Goal: Task Accomplishment & Management: Manage account settings

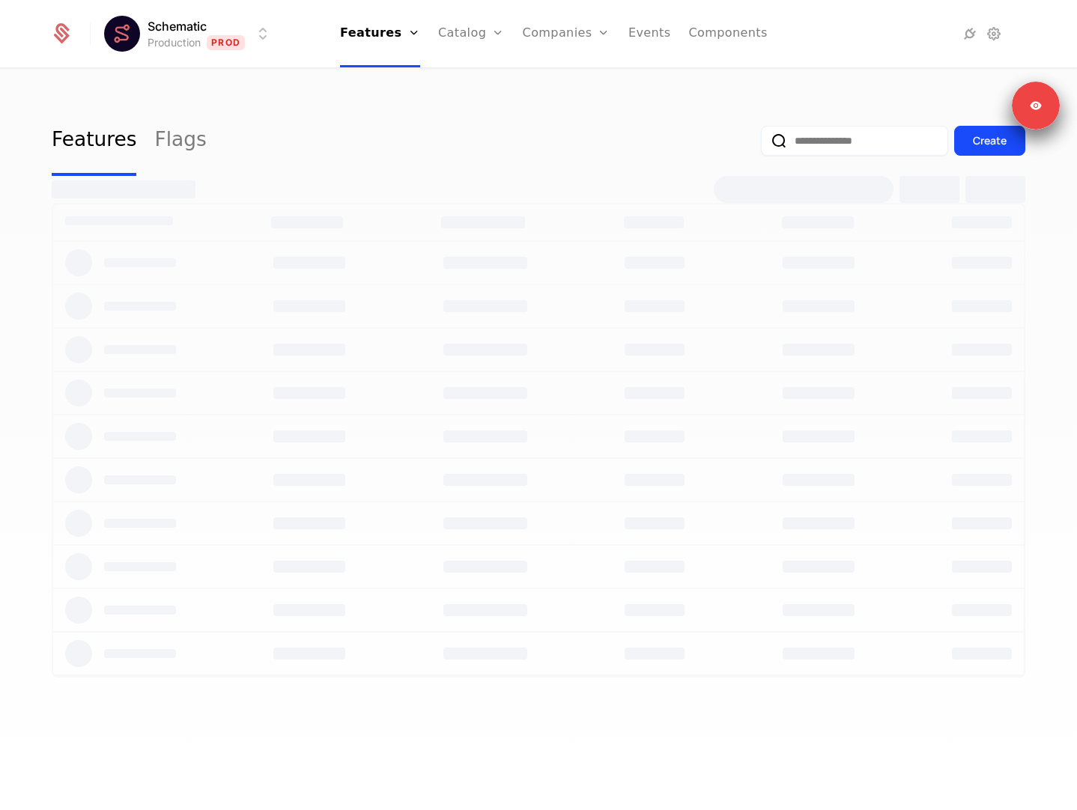
select select "**"
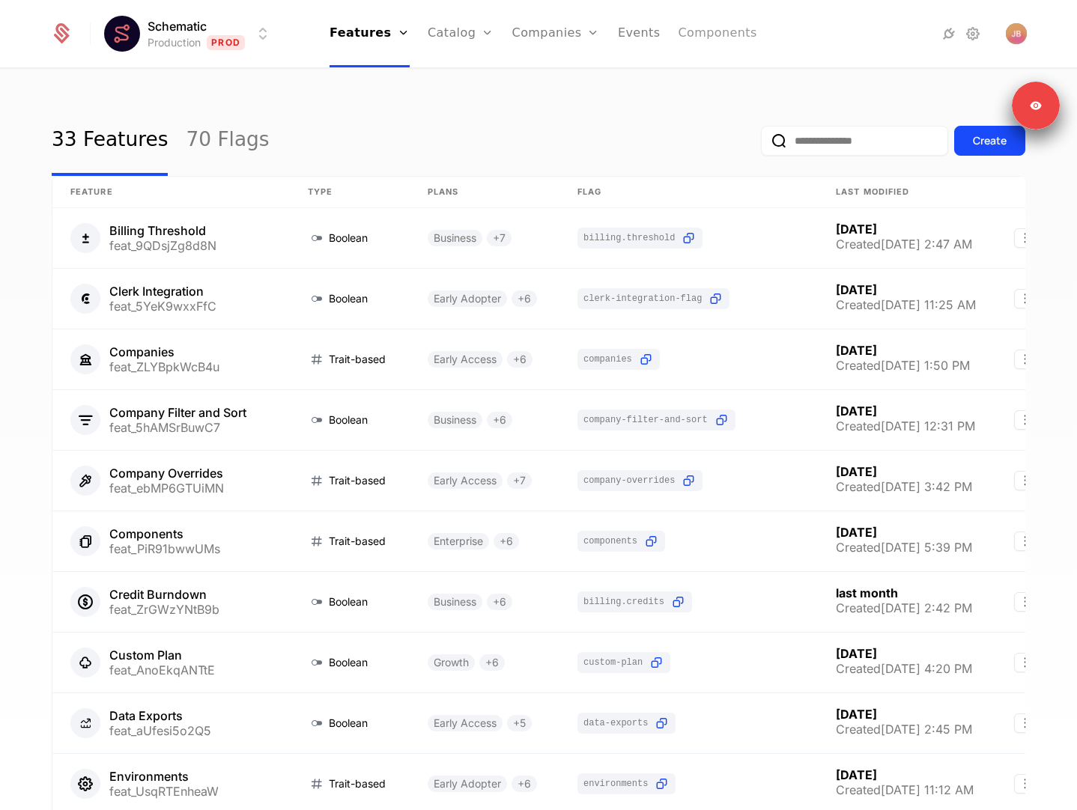
click at [716, 38] on link "Components" at bounding box center [717, 33] width 79 height 67
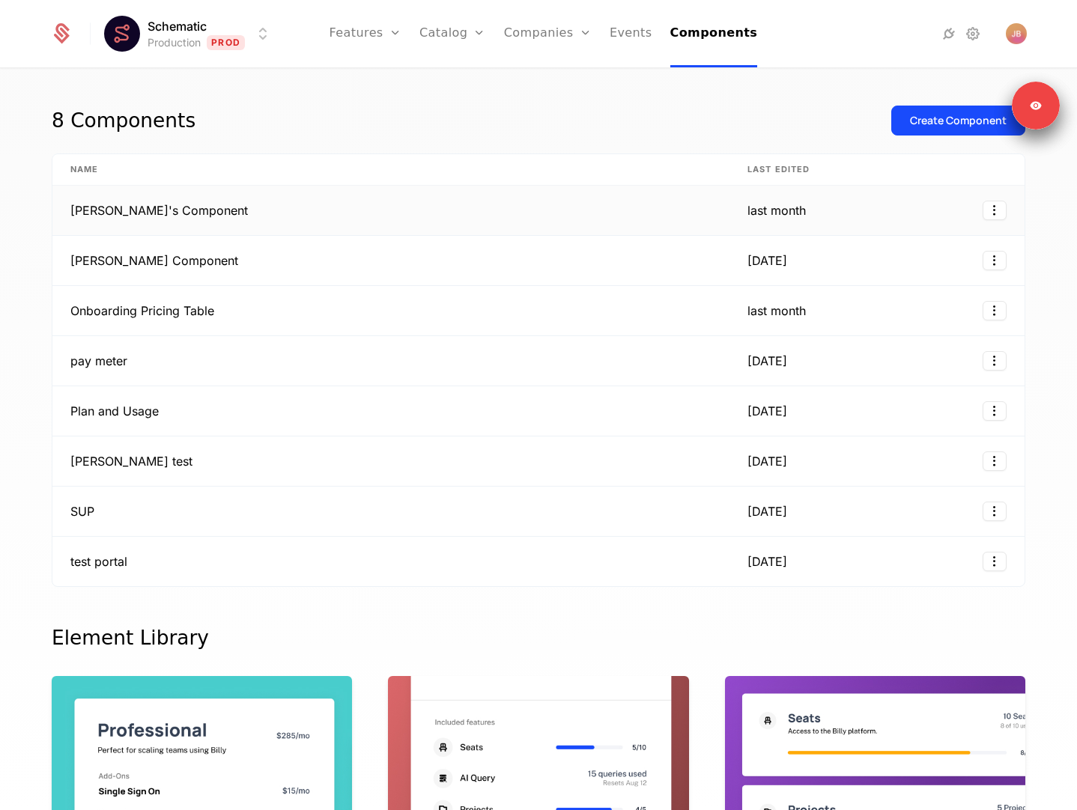
click at [543, 189] on td "[PERSON_NAME]'s Component" at bounding box center [390, 211] width 677 height 50
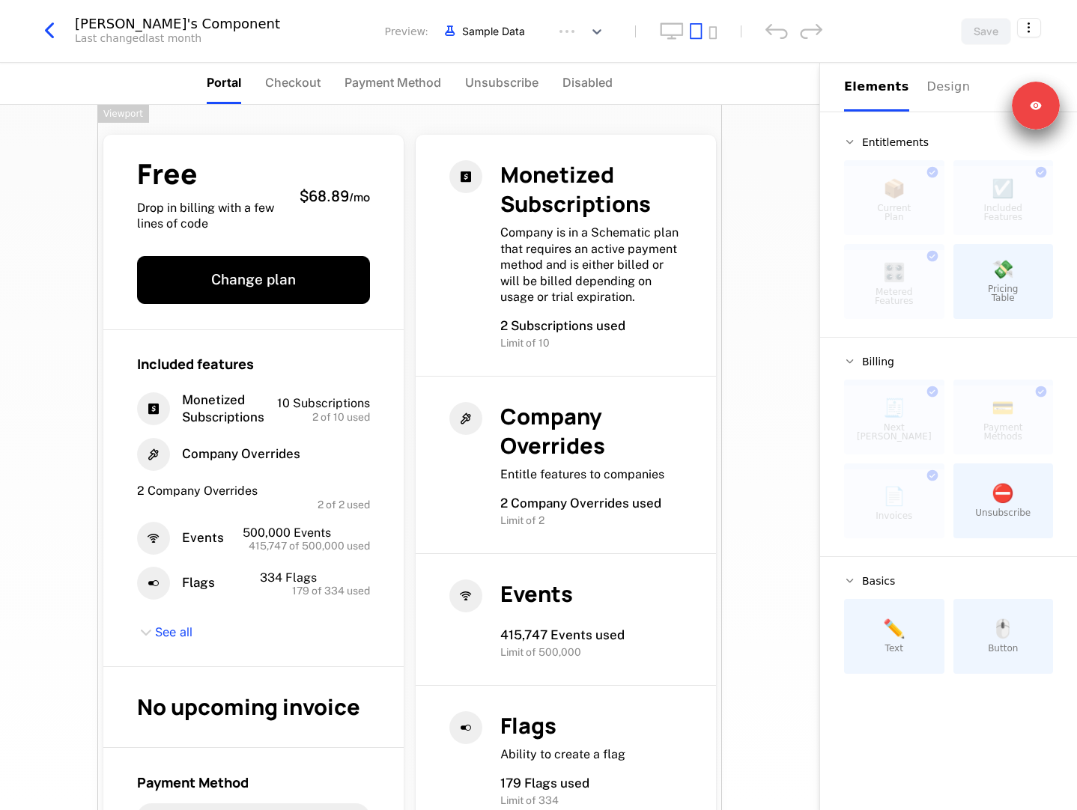
click at [123, 47] on div "[PERSON_NAME]'s Component Last changed last month Preview: Sample Data Save" at bounding box center [538, 31] width 1077 height 63
click at [133, 37] on div "Last changed last month" at bounding box center [138, 38] width 127 height 15
click at [45, 39] on icon "button" at bounding box center [49, 30] width 27 height 27
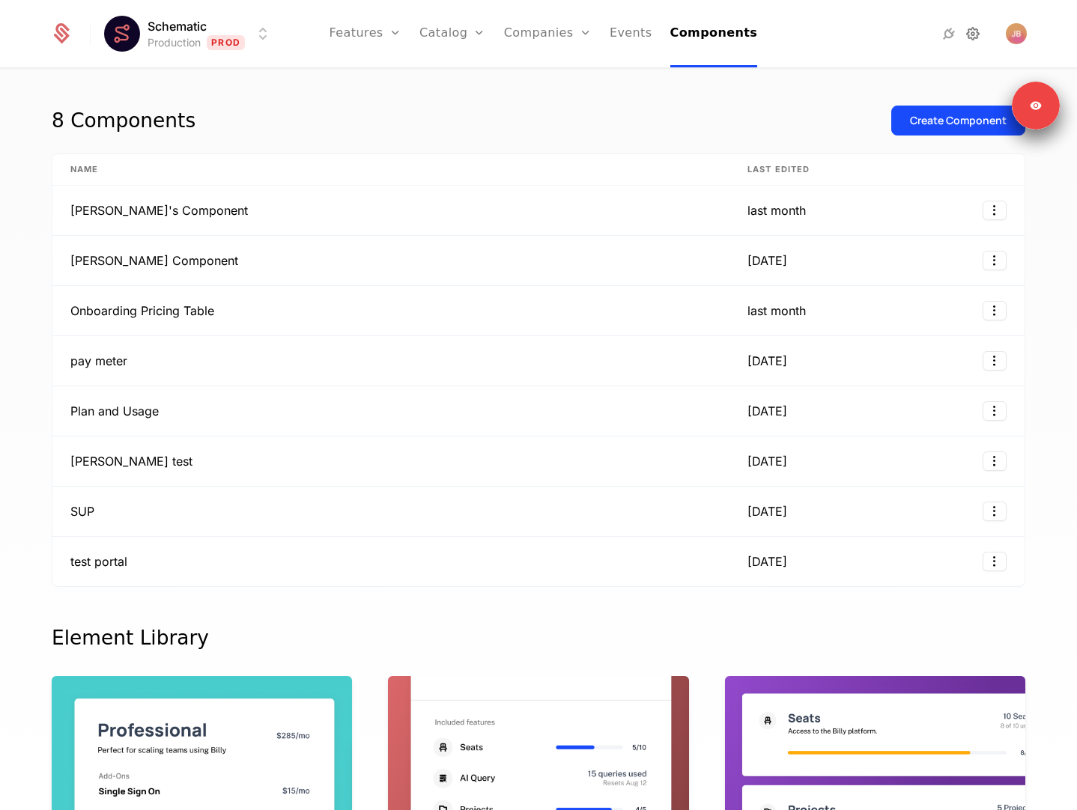
click at [971, 40] on icon at bounding box center [973, 34] width 18 height 18
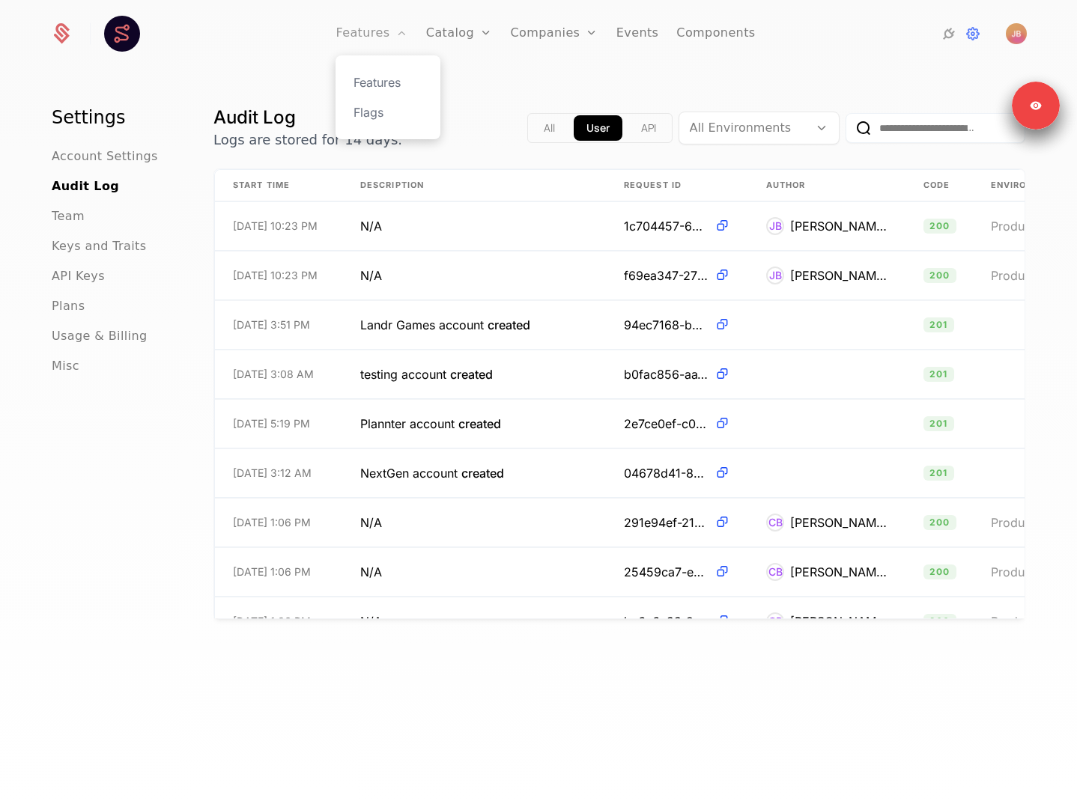
click at [377, 35] on link "Features" at bounding box center [372, 33] width 72 height 67
select select "**"
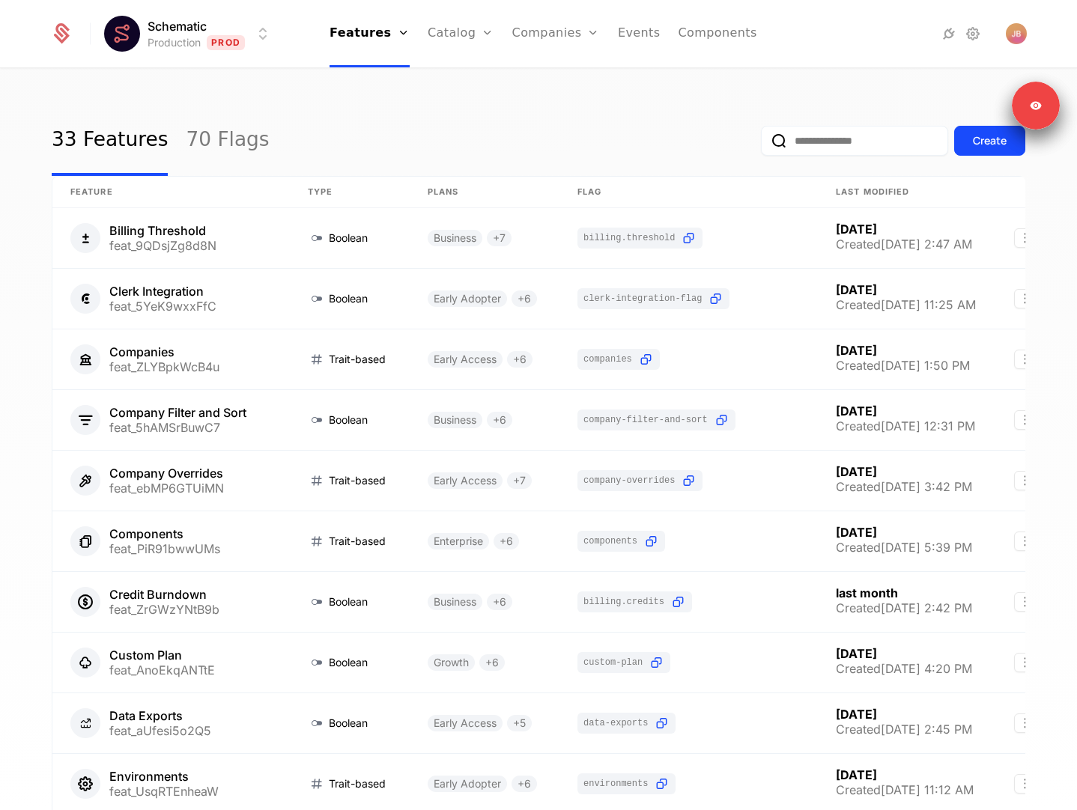
click at [795, 136] on input "email" at bounding box center [854, 141] width 187 height 30
type input "*****"
click at [761, 144] on button "submit" at bounding box center [761, 144] width 0 height 0
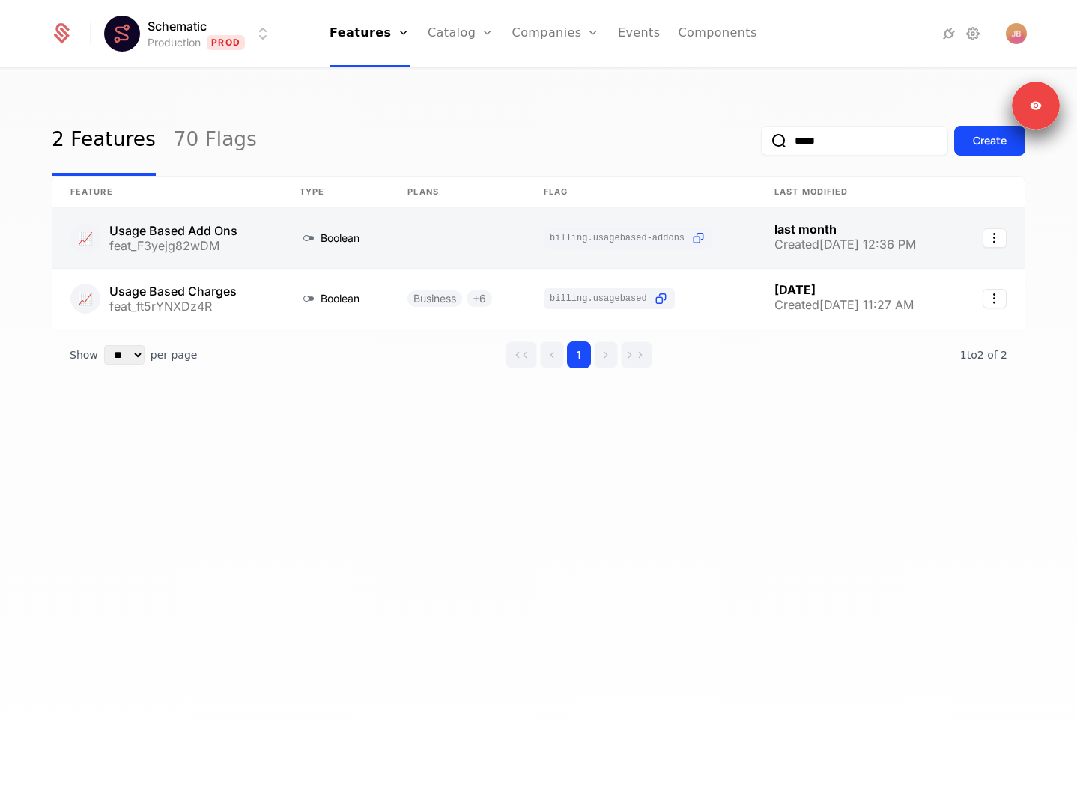
click at [422, 250] on link at bounding box center [457, 238] width 136 height 60
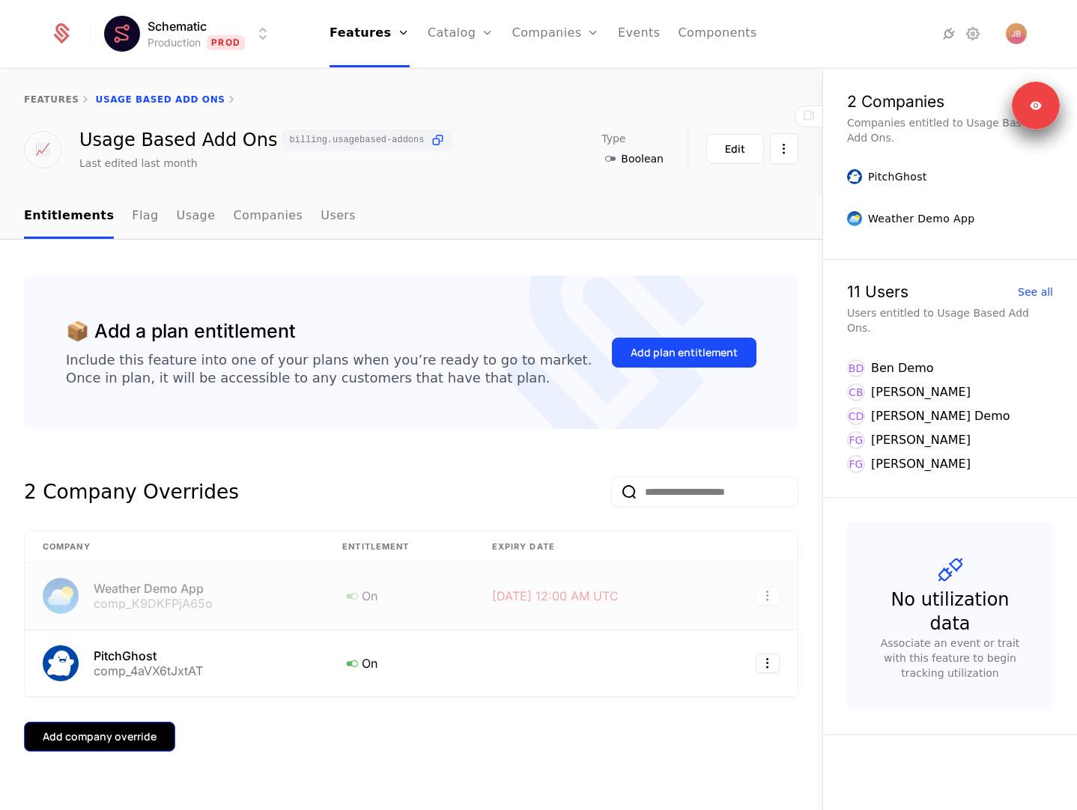
click at [143, 742] on div "Add company override" at bounding box center [100, 736] width 114 height 15
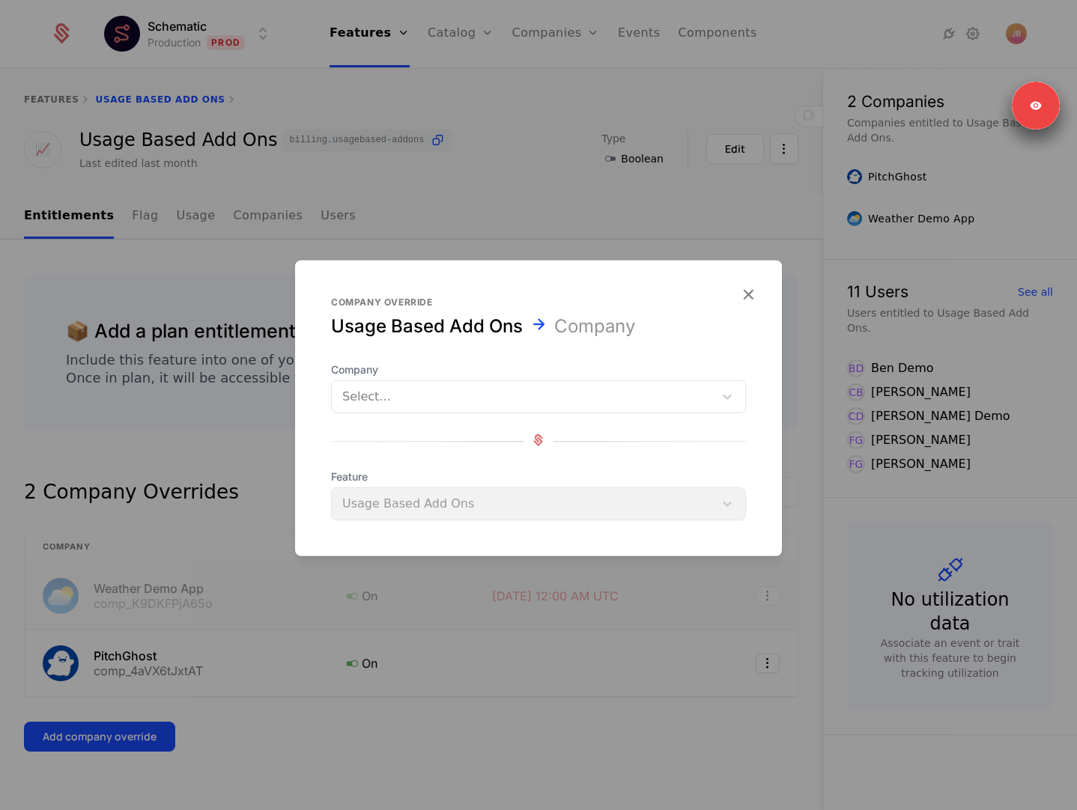
click at [575, 177] on div at bounding box center [538, 405] width 1077 height 810
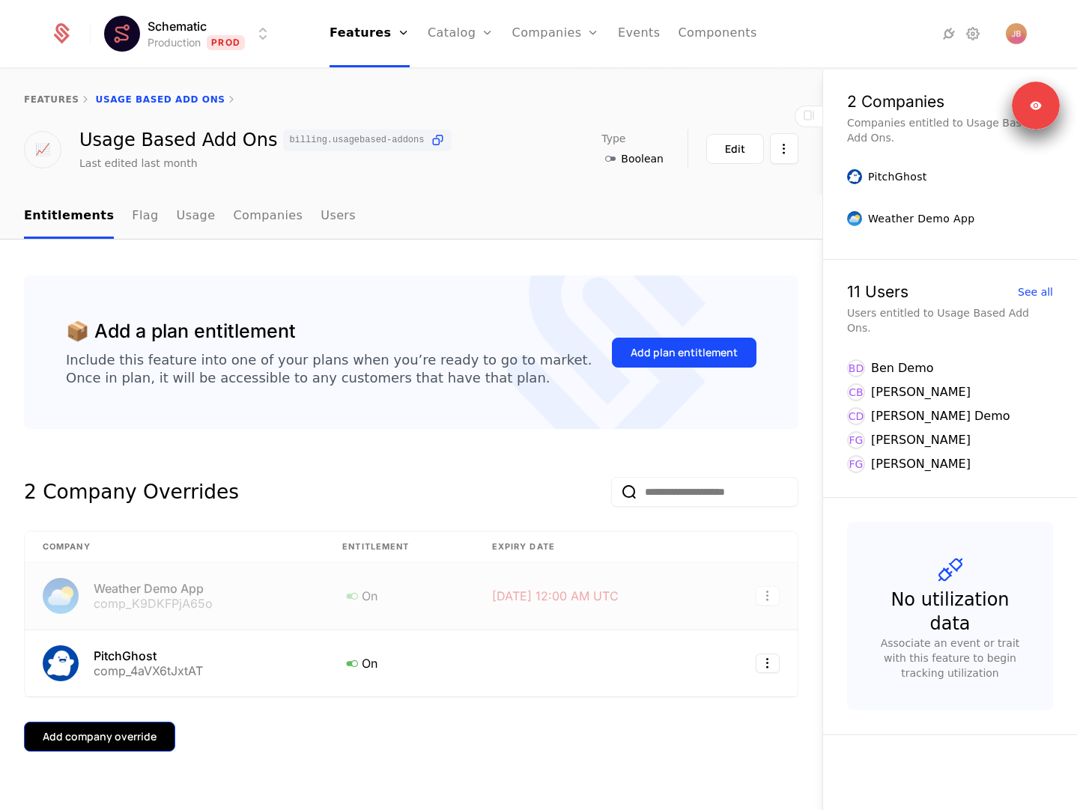
click at [131, 736] on div "Add company override" at bounding box center [100, 736] width 114 height 15
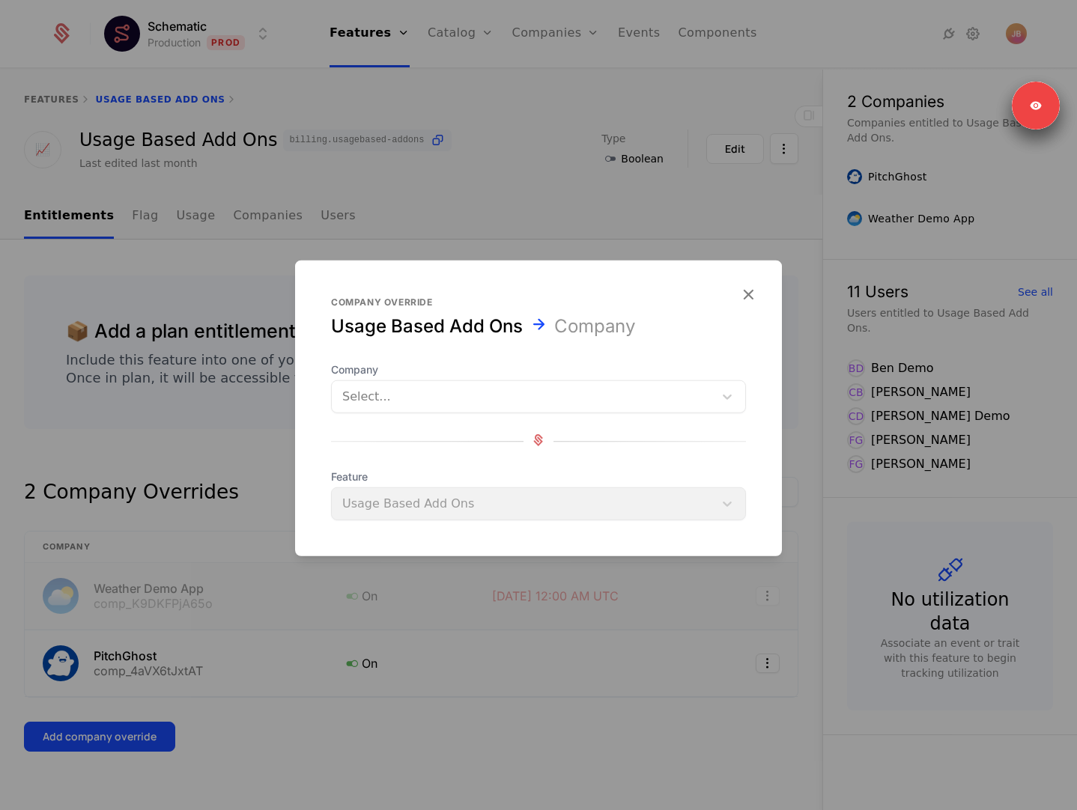
click at [366, 404] on div at bounding box center [522, 396] width 361 height 21
type input "*****"
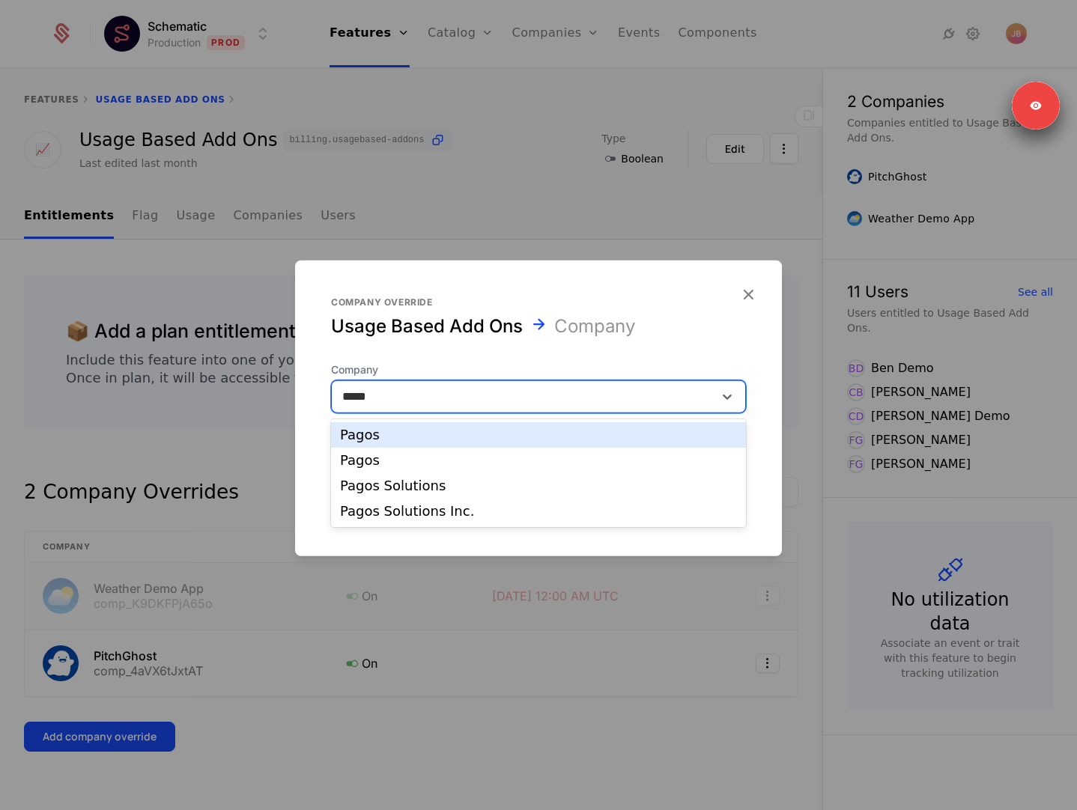
click at [429, 437] on div "Pagos" at bounding box center [538, 434] width 397 height 13
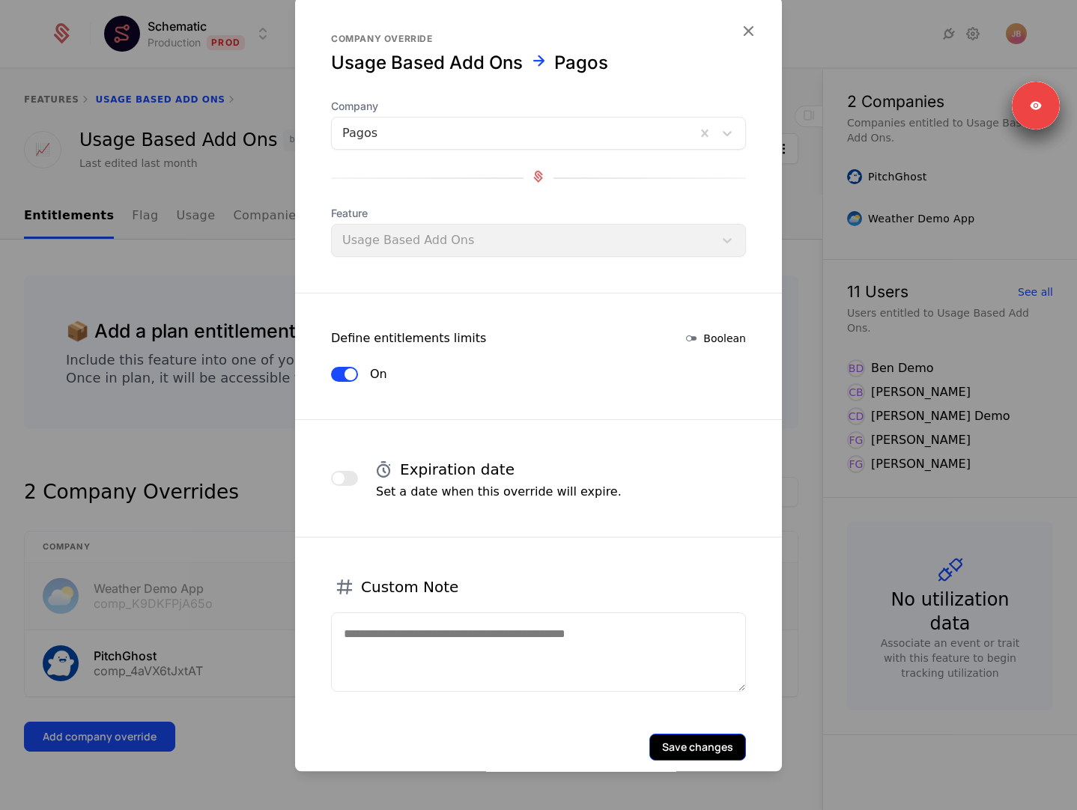
click at [678, 737] on button "Save changes" at bounding box center [697, 747] width 97 height 27
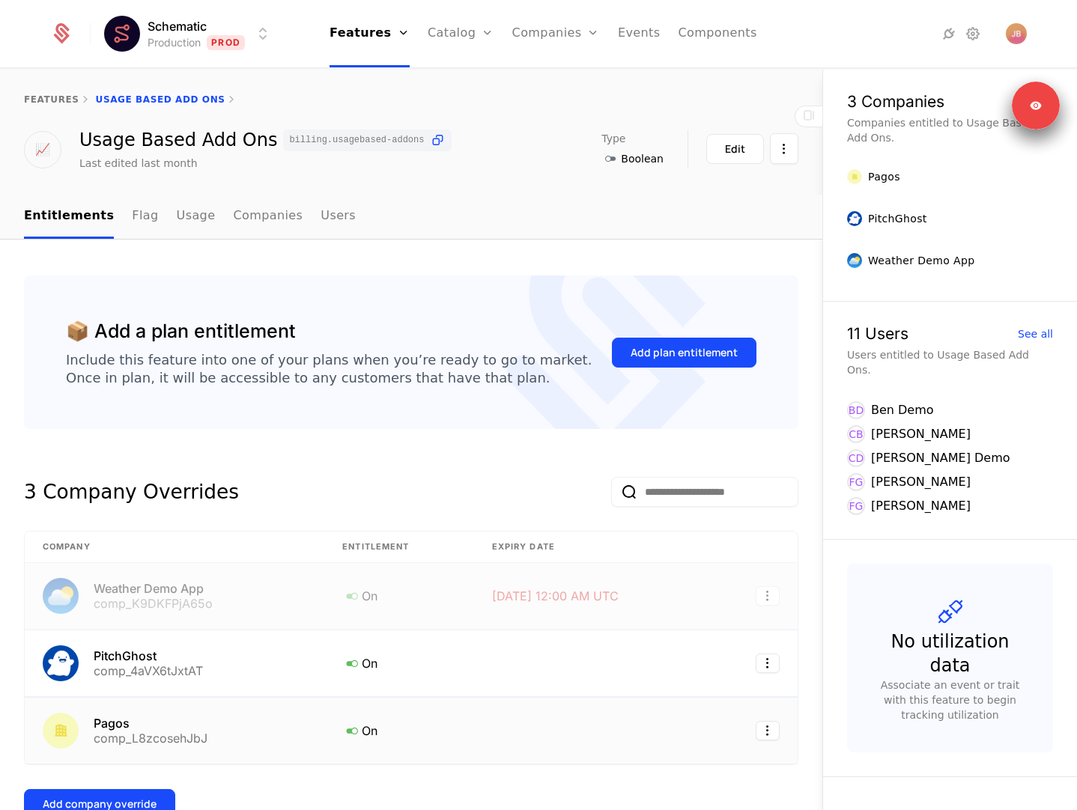
scroll to position [92, 0]
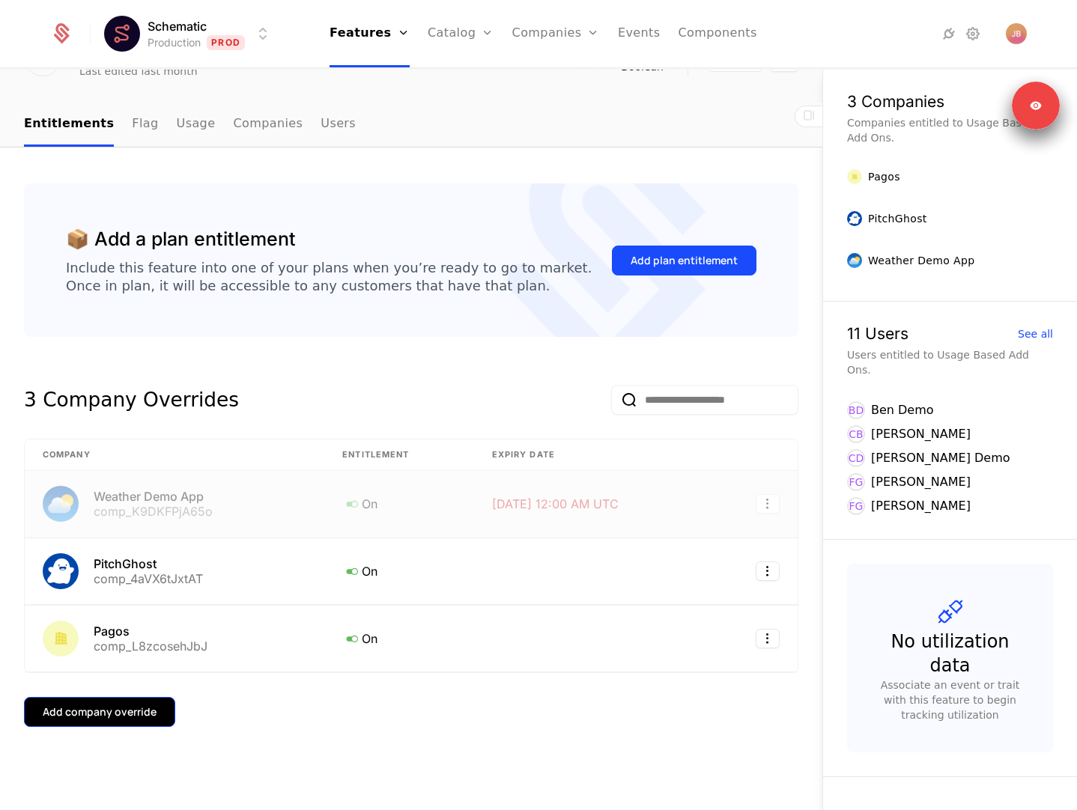
click at [120, 722] on button "Add company override" at bounding box center [99, 712] width 151 height 30
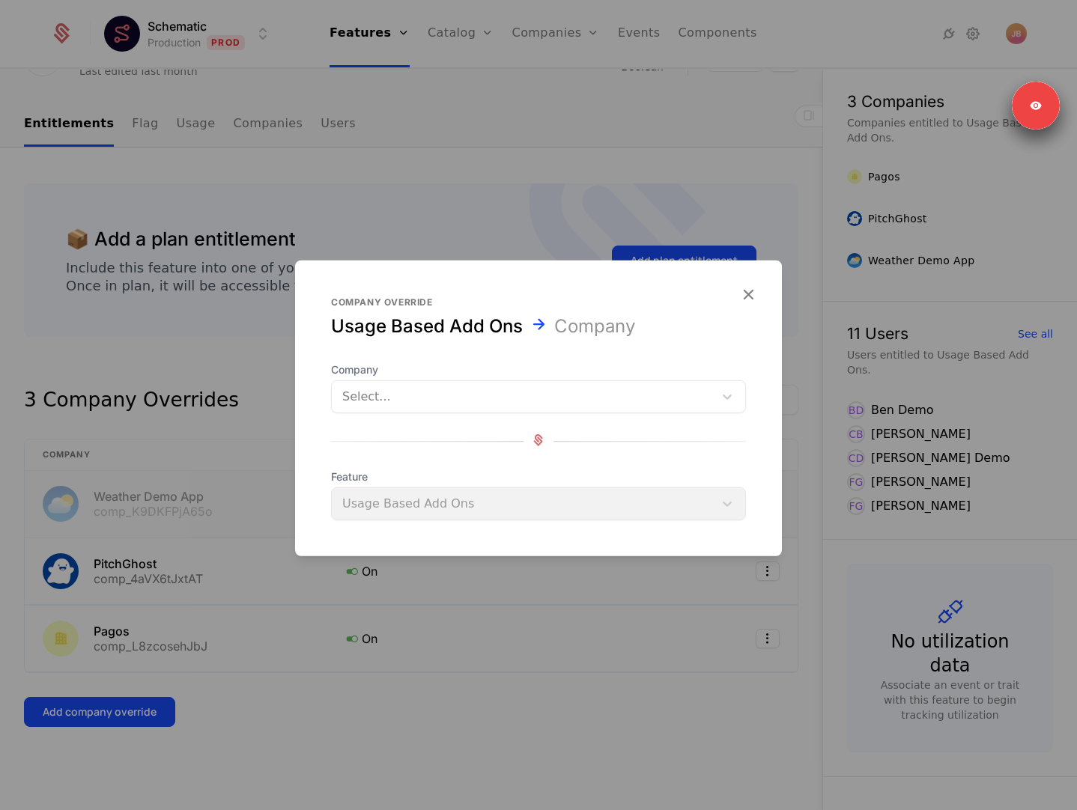
click at [396, 391] on div at bounding box center [522, 396] width 361 height 21
type input "*****"
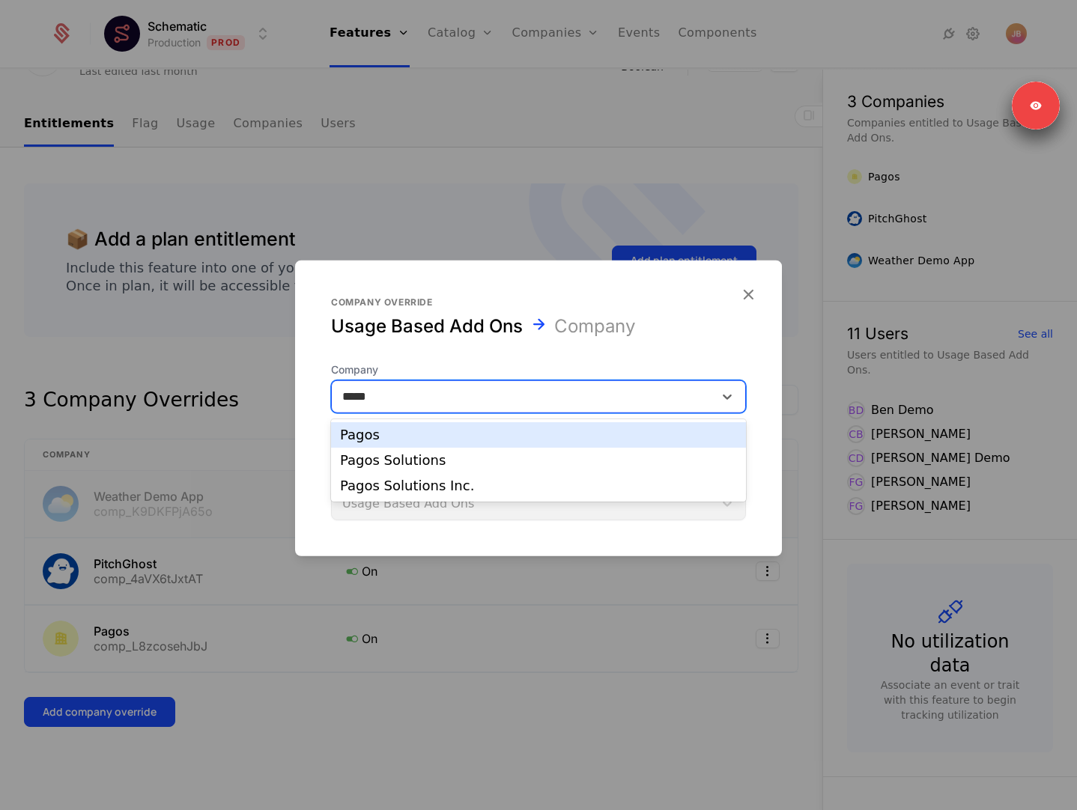
click at [394, 431] on div "Pagos" at bounding box center [538, 434] width 397 height 13
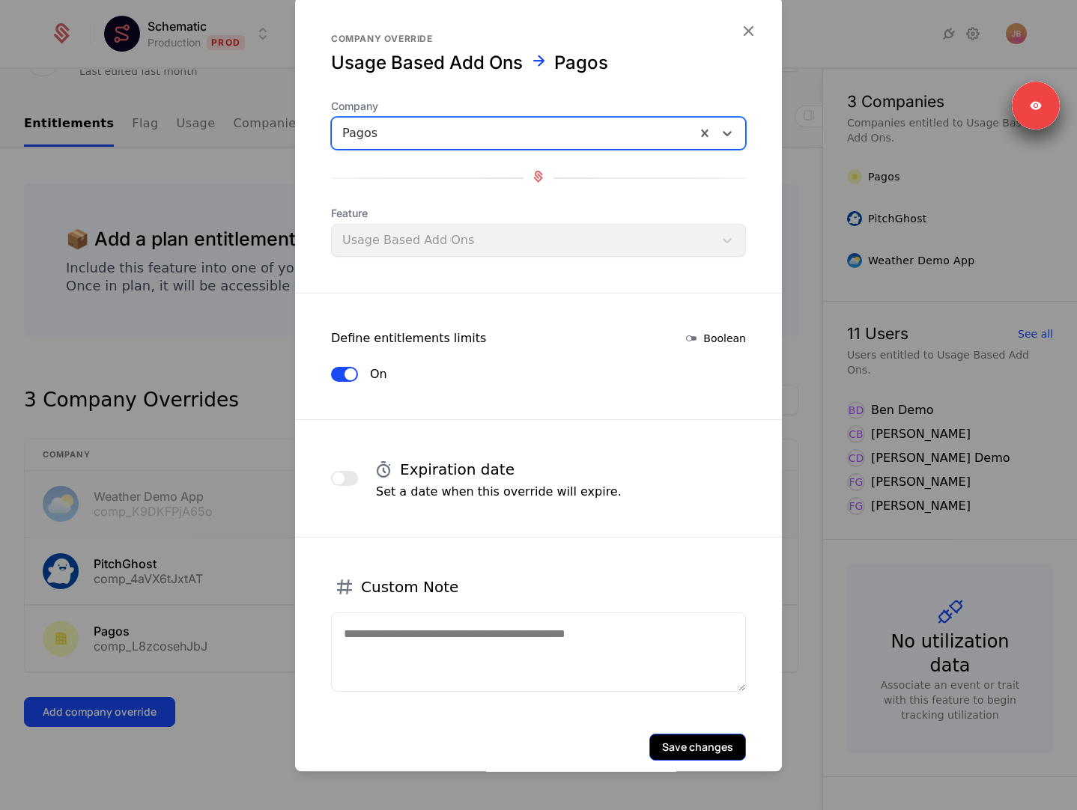
click at [705, 745] on button "Save changes" at bounding box center [697, 747] width 97 height 27
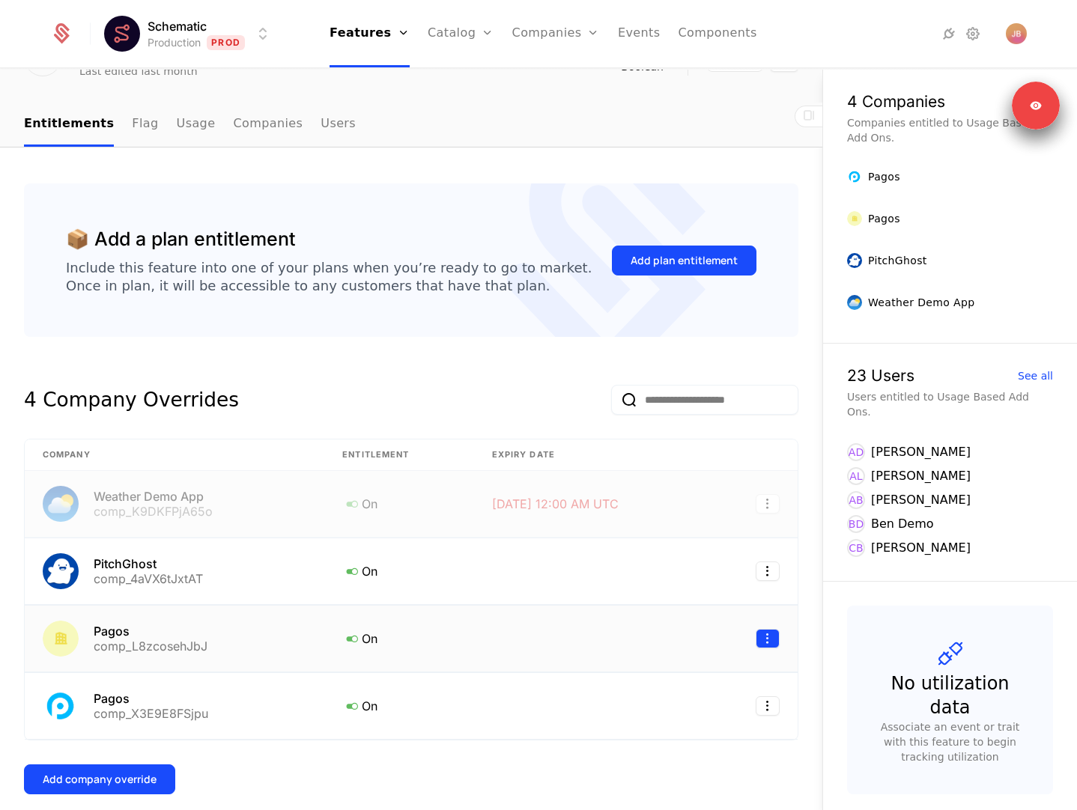
click at [779, 632] on td at bounding box center [754, 639] width 87 height 67
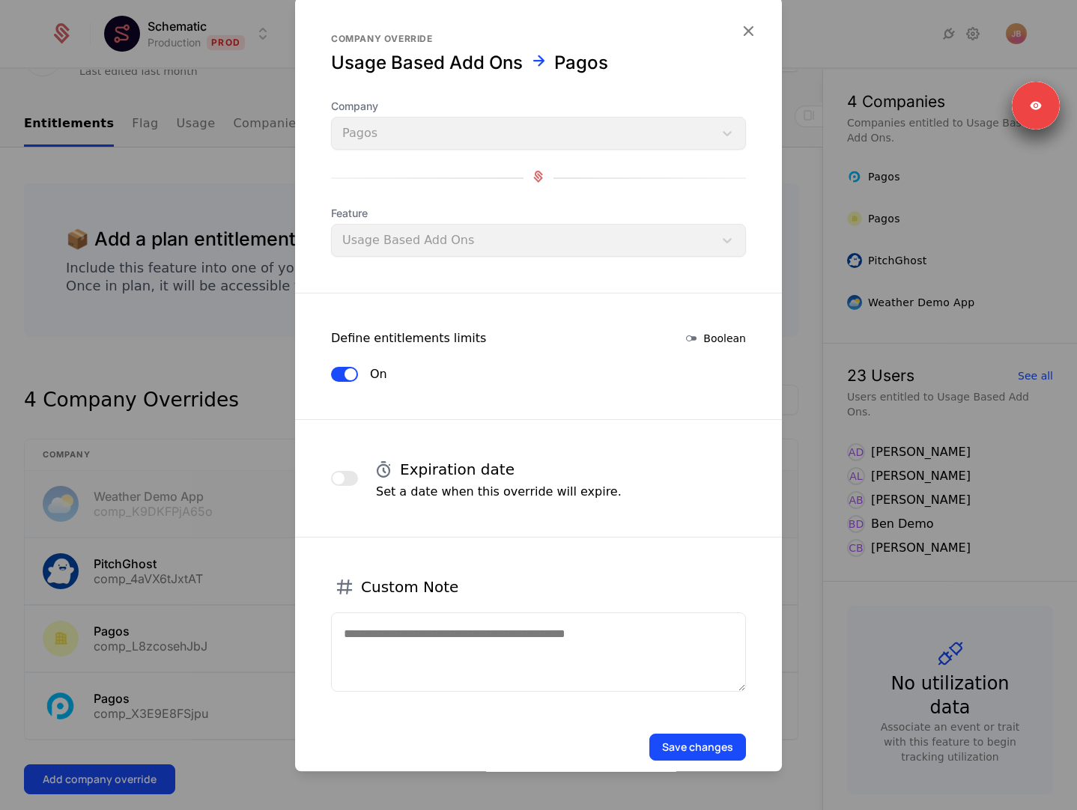
click at [345, 378] on button "On" at bounding box center [344, 374] width 27 height 15
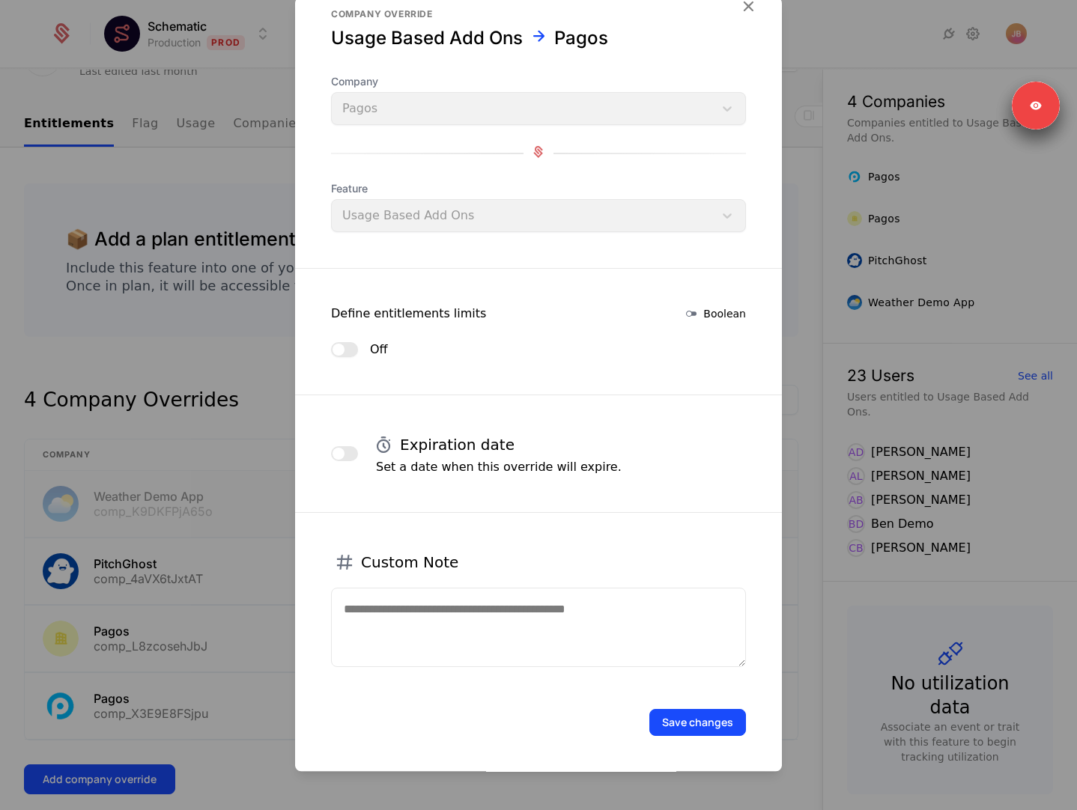
scroll to position [0, 0]
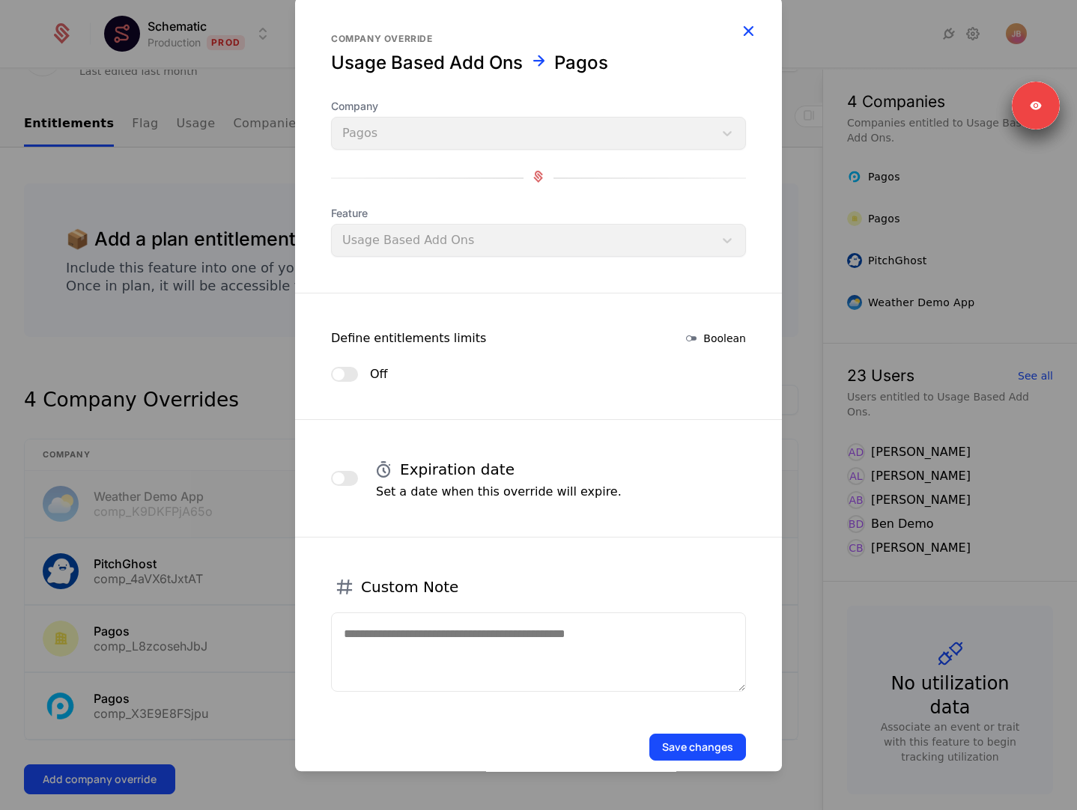
click at [747, 28] on icon "button" at bounding box center [747, 30] width 19 height 19
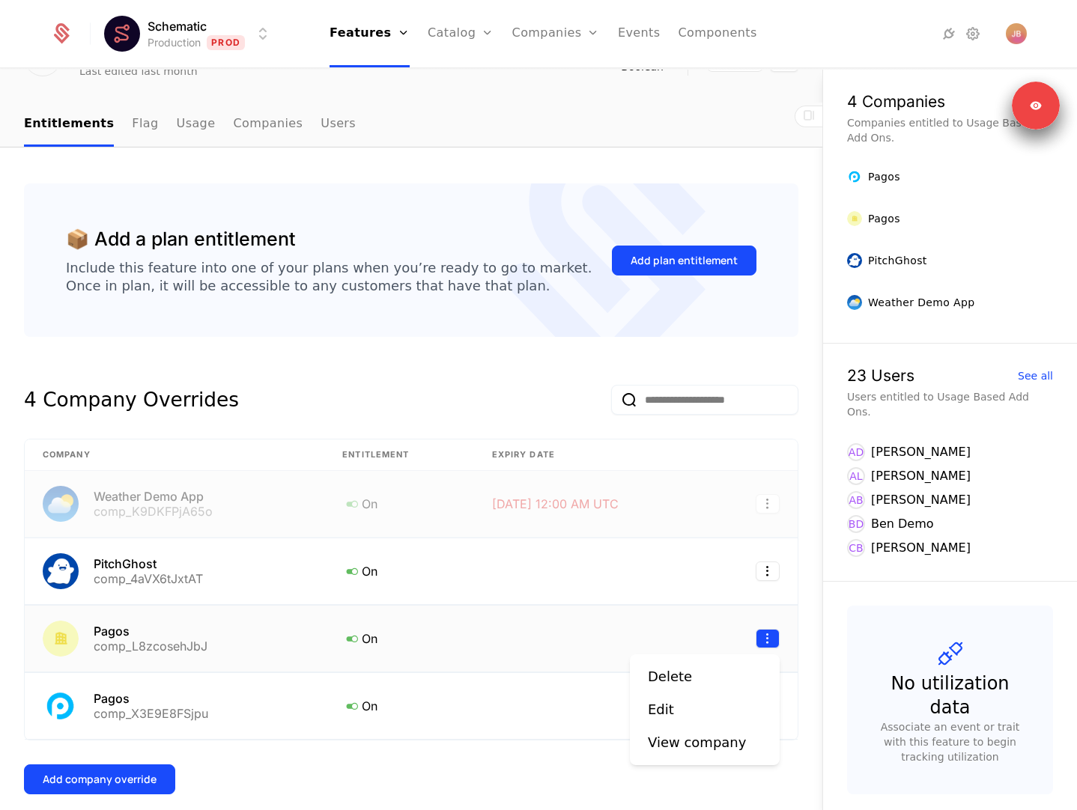
click at [765, 638] on html "Schematic Production Prod Features Features Flags Catalog Plans Add Ons Credits…" at bounding box center [538, 405] width 1077 height 810
click at [676, 679] on div "Delete" at bounding box center [670, 677] width 44 height 21
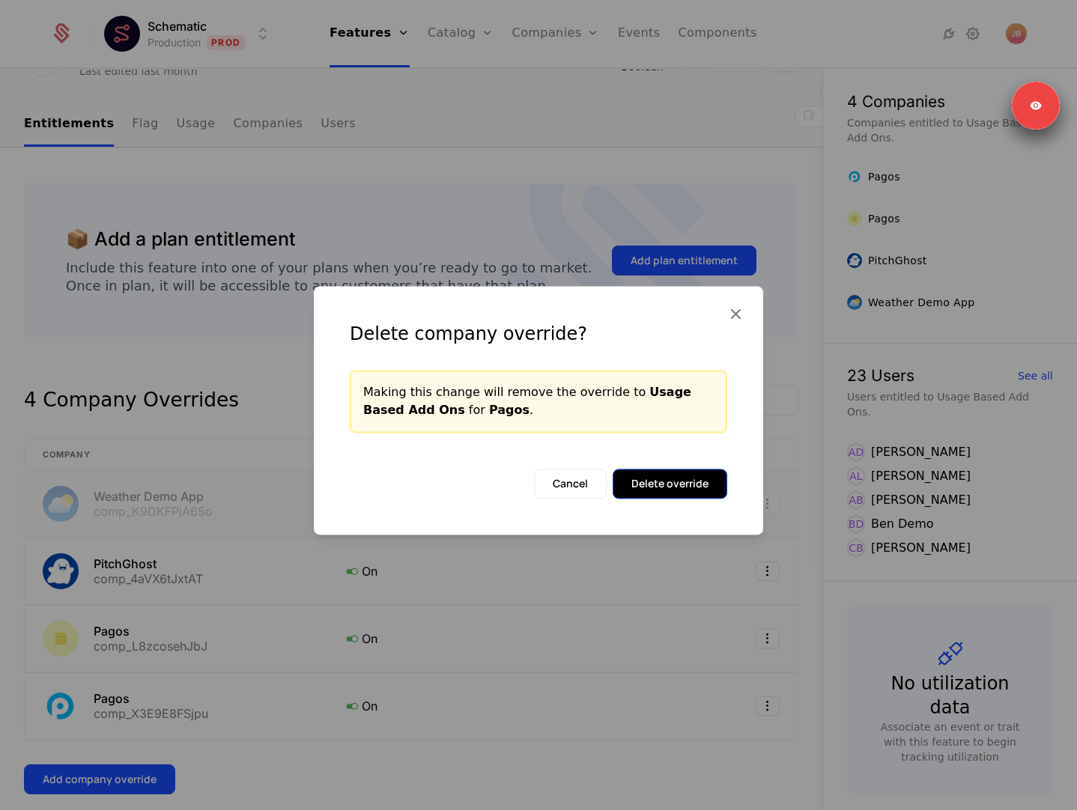
click at [667, 478] on button "Delete override" at bounding box center [670, 484] width 115 height 30
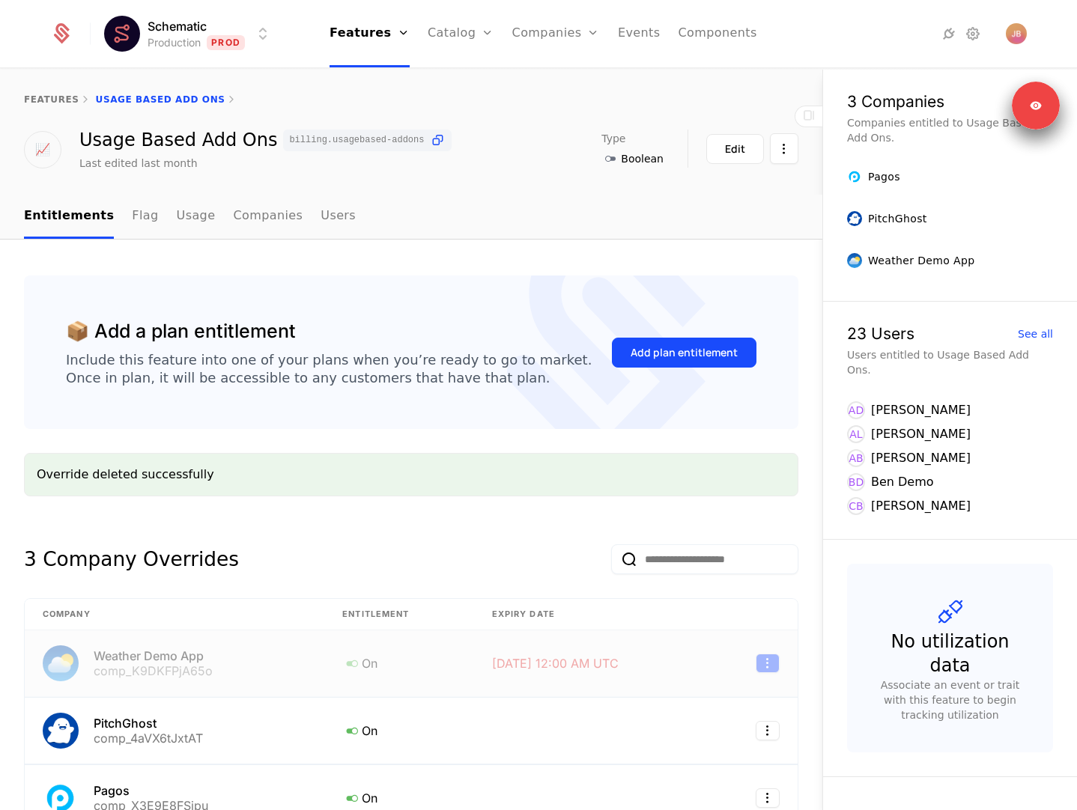
click at [766, 664] on html "Schematic Production Prod Features Features Flags Catalog Plans Add Ons Credits…" at bounding box center [538, 405] width 1077 height 810
click at [684, 726] on div "Edit" at bounding box center [705, 734] width 114 height 21
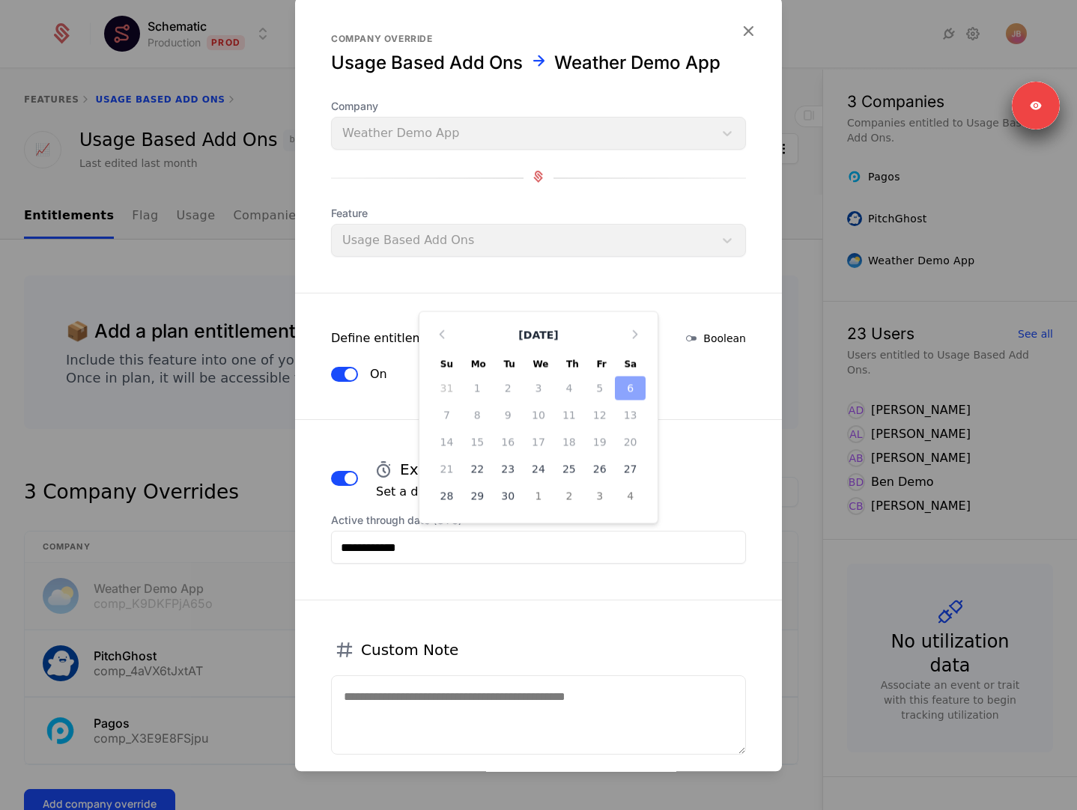
click at [482, 541] on input "**********" at bounding box center [538, 547] width 415 height 33
type input "**********"
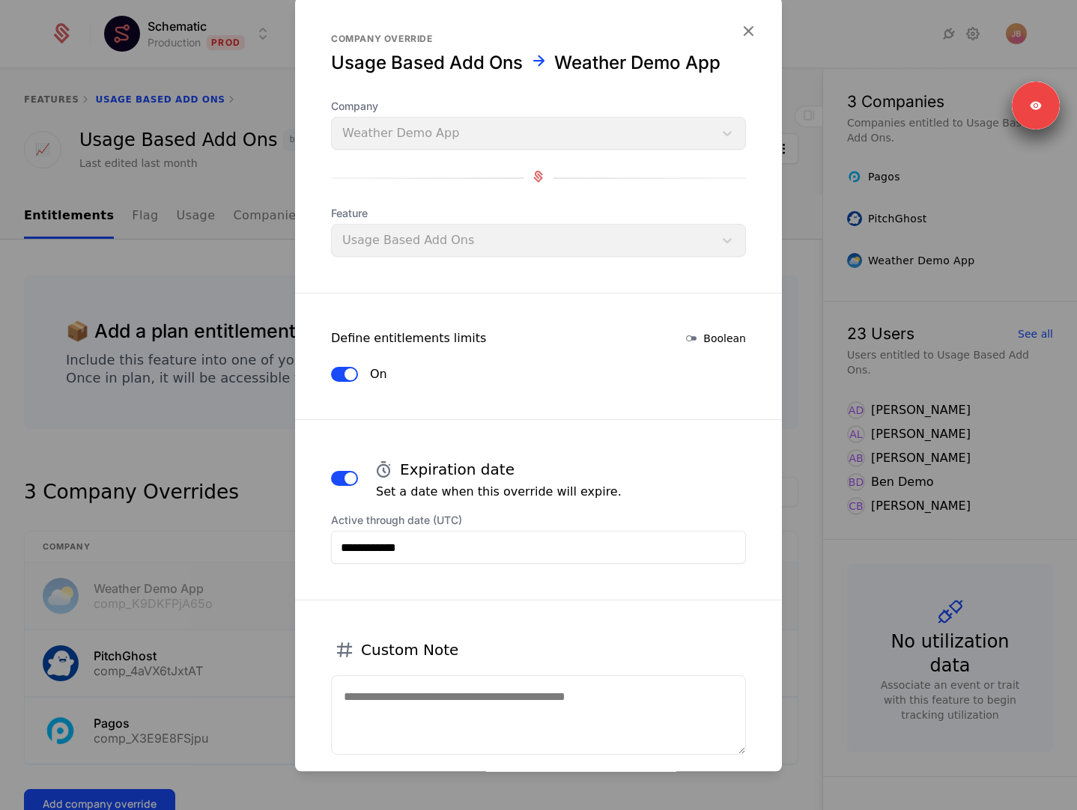
click at [347, 478] on span "button" at bounding box center [351, 479] width 12 height 12
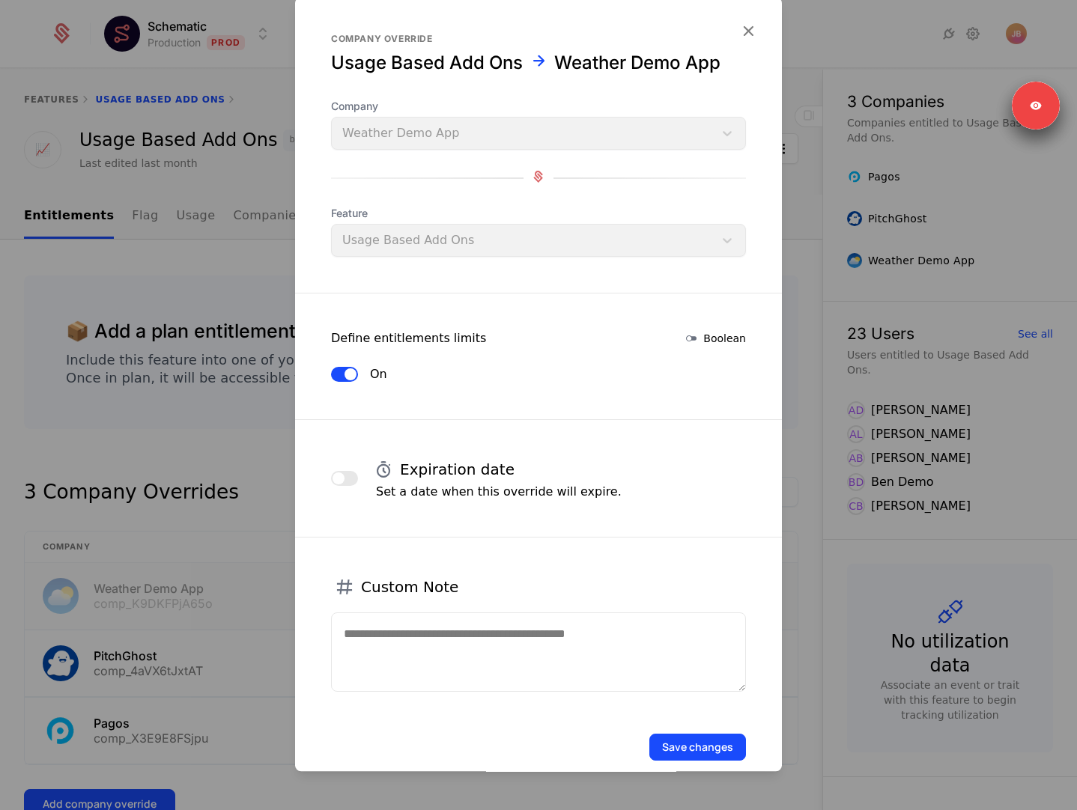
drag, startPoint x: 705, startPoint y: 748, endPoint x: 583, endPoint y: 682, distance: 139.4
click at [585, 682] on form "Company override Usage Based Add Ons Weather Demo App Company Weather Demo App …" at bounding box center [538, 397] width 487 height 800
click at [561, 645] on textarea at bounding box center [538, 652] width 415 height 79
type textarea "**********"
click at [686, 737] on button "Save changes" at bounding box center [697, 747] width 97 height 27
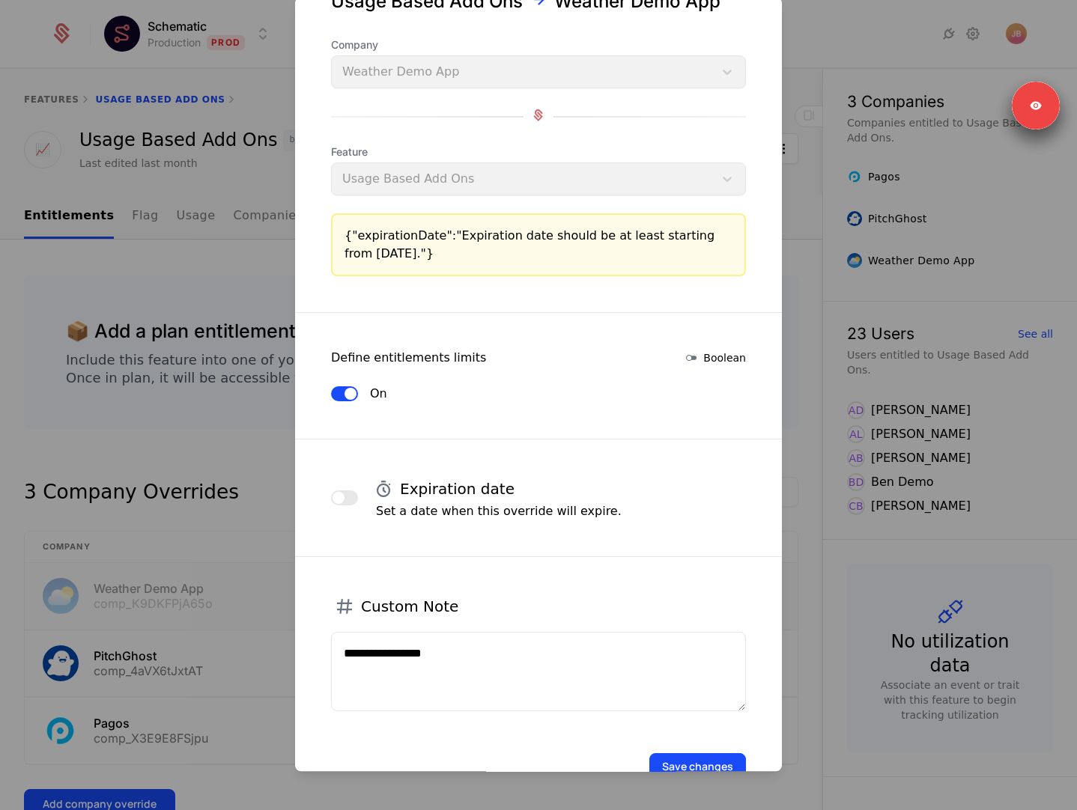
scroll to position [106, 0]
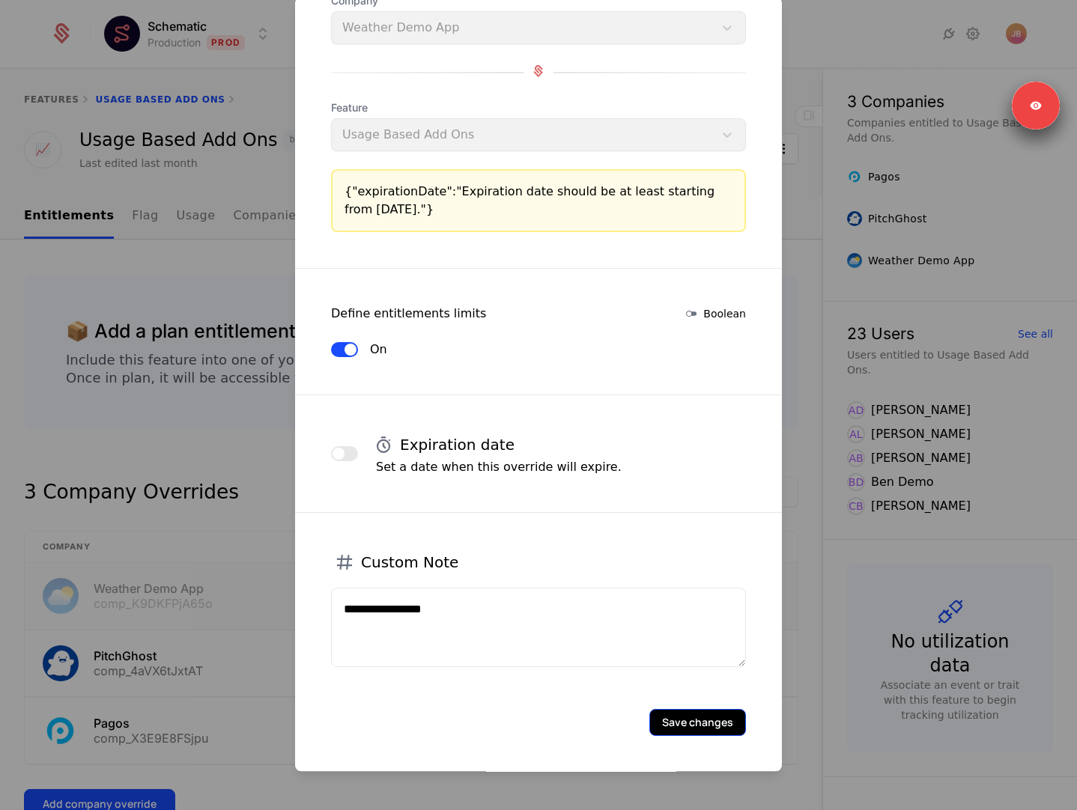
click at [694, 730] on button "Save changes" at bounding box center [697, 722] width 97 height 27
click at [235, 697] on div at bounding box center [538, 405] width 1077 height 810
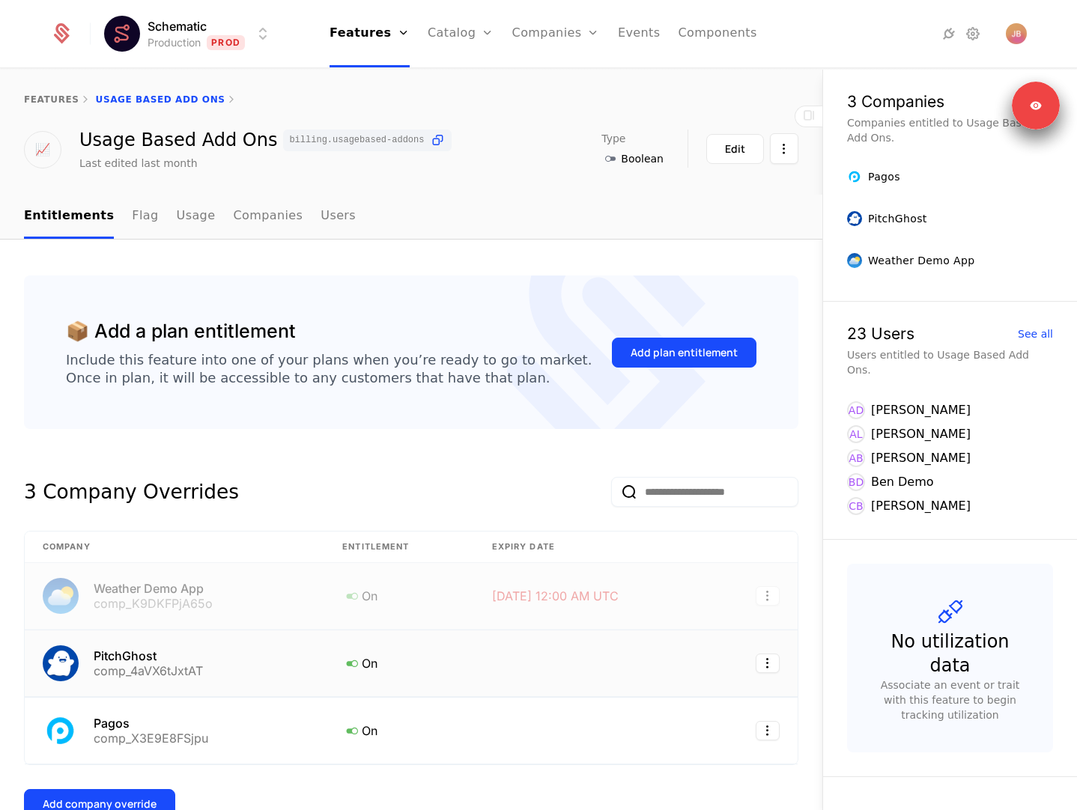
scroll to position [92, 0]
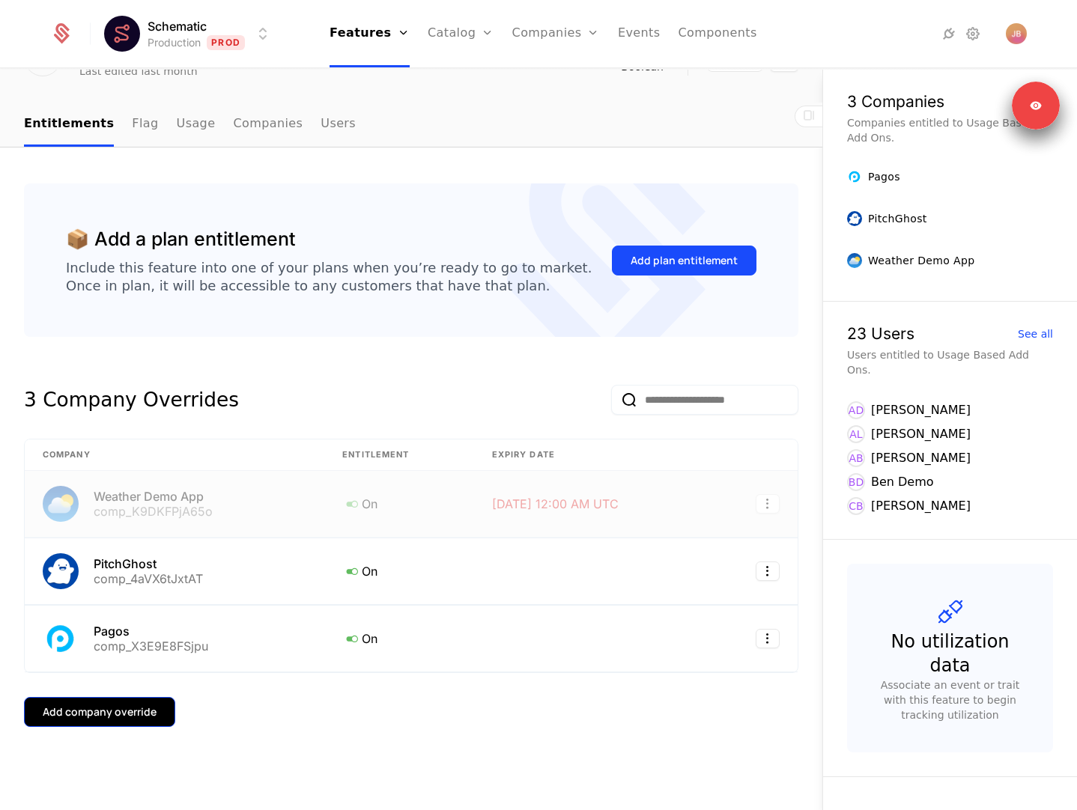
click at [130, 716] on div "Add company override" at bounding box center [100, 712] width 114 height 15
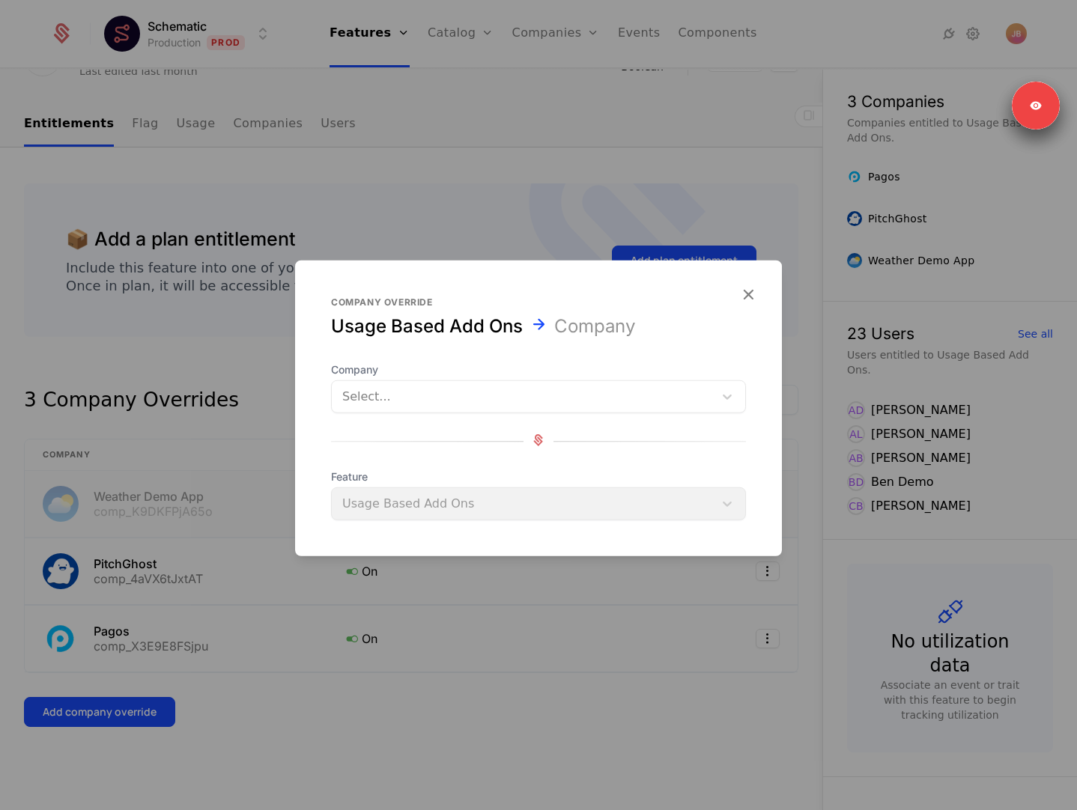
click at [371, 407] on div "Select..." at bounding box center [523, 396] width 382 height 27
type input "*******"
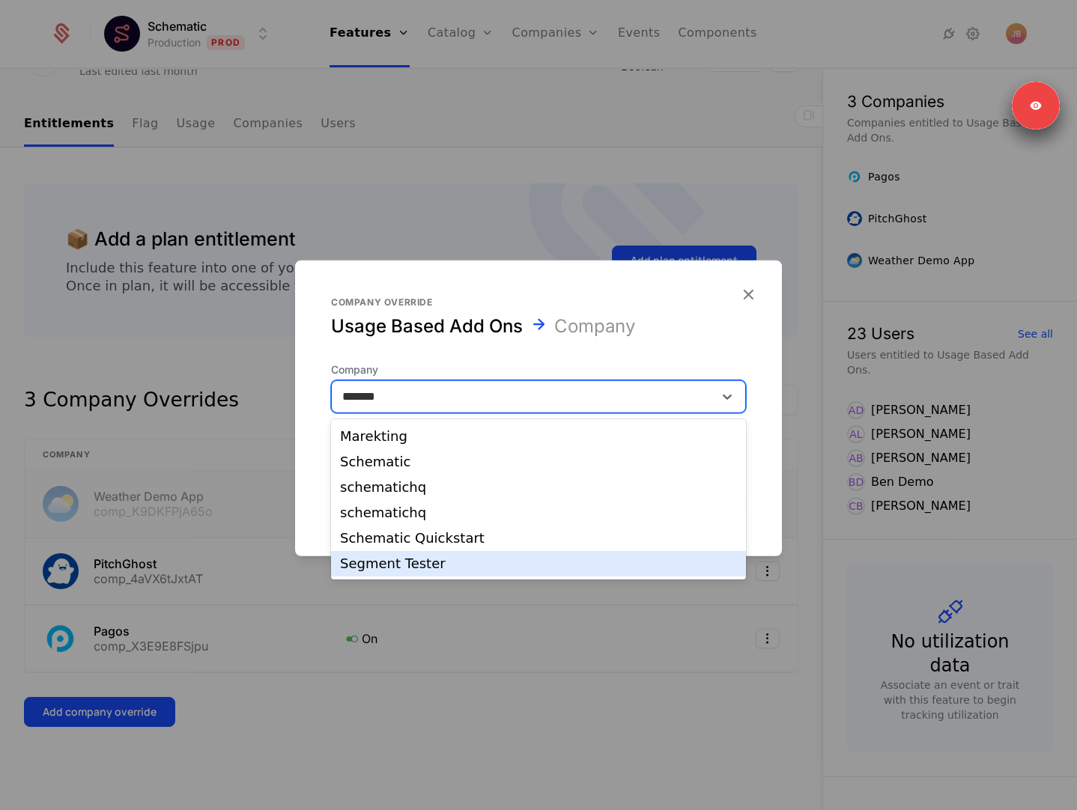
scroll to position [107, 0]
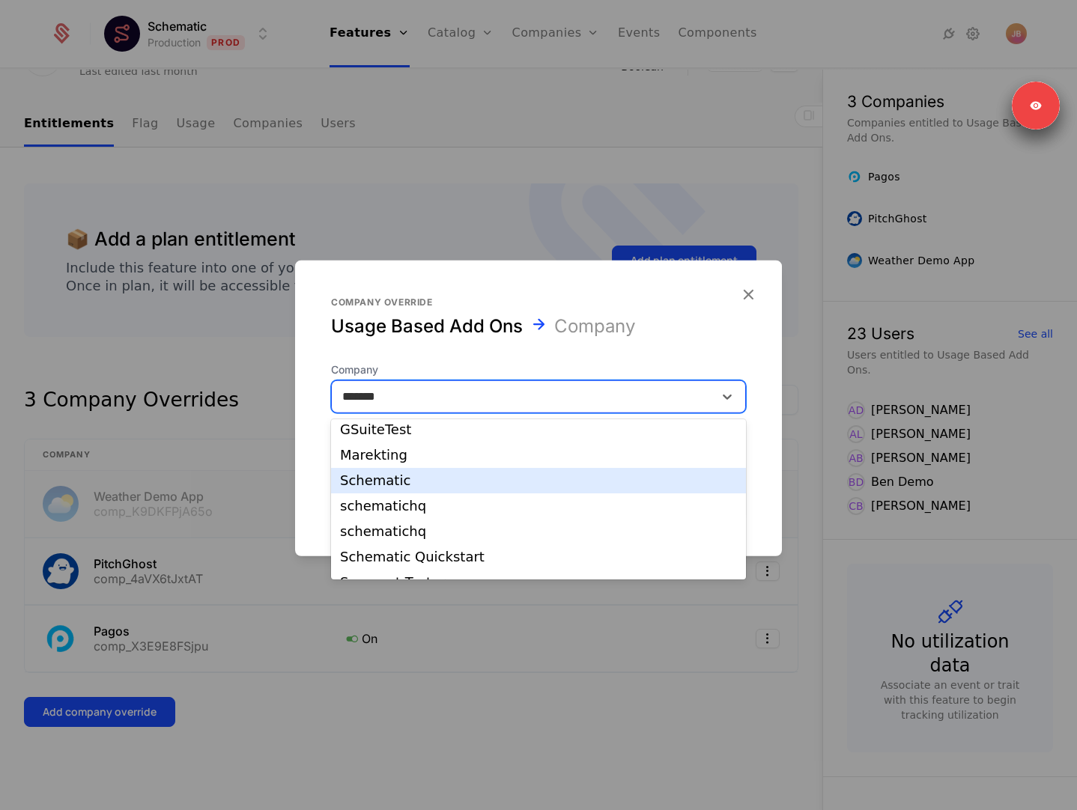
click at [404, 485] on div "Schematic" at bounding box center [538, 480] width 397 height 13
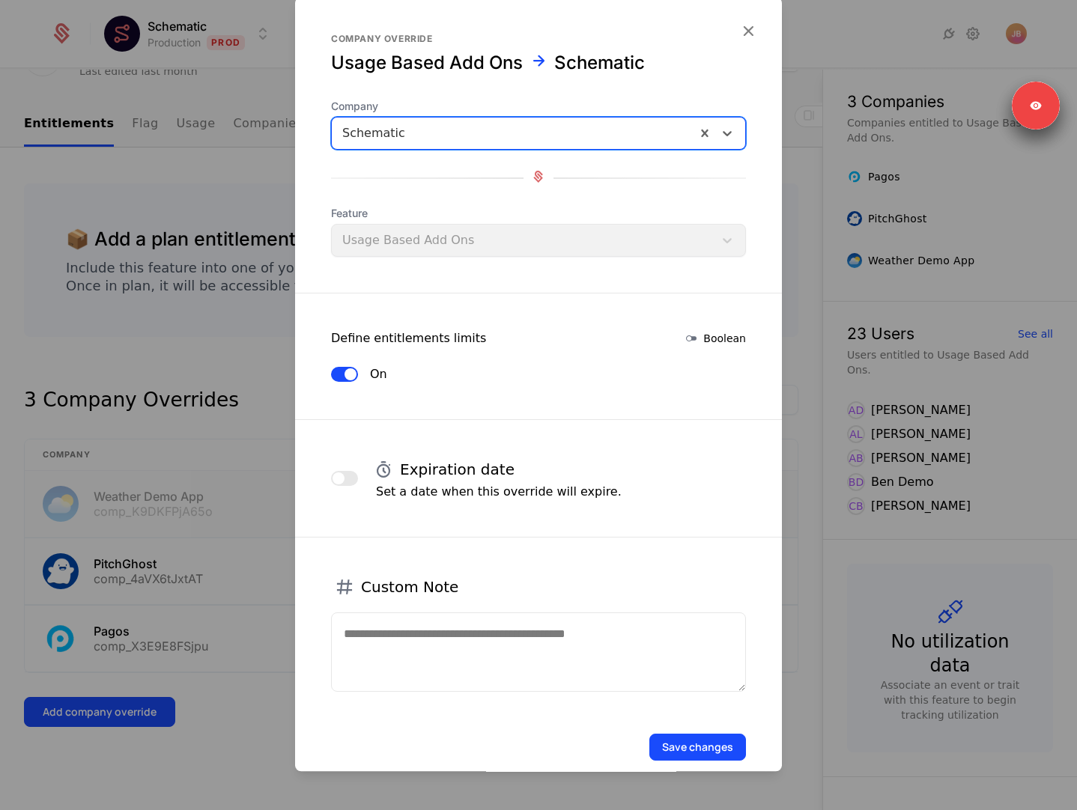
click at [422, 634] on textarea at bounding box center [538, 652] width 415 height 79
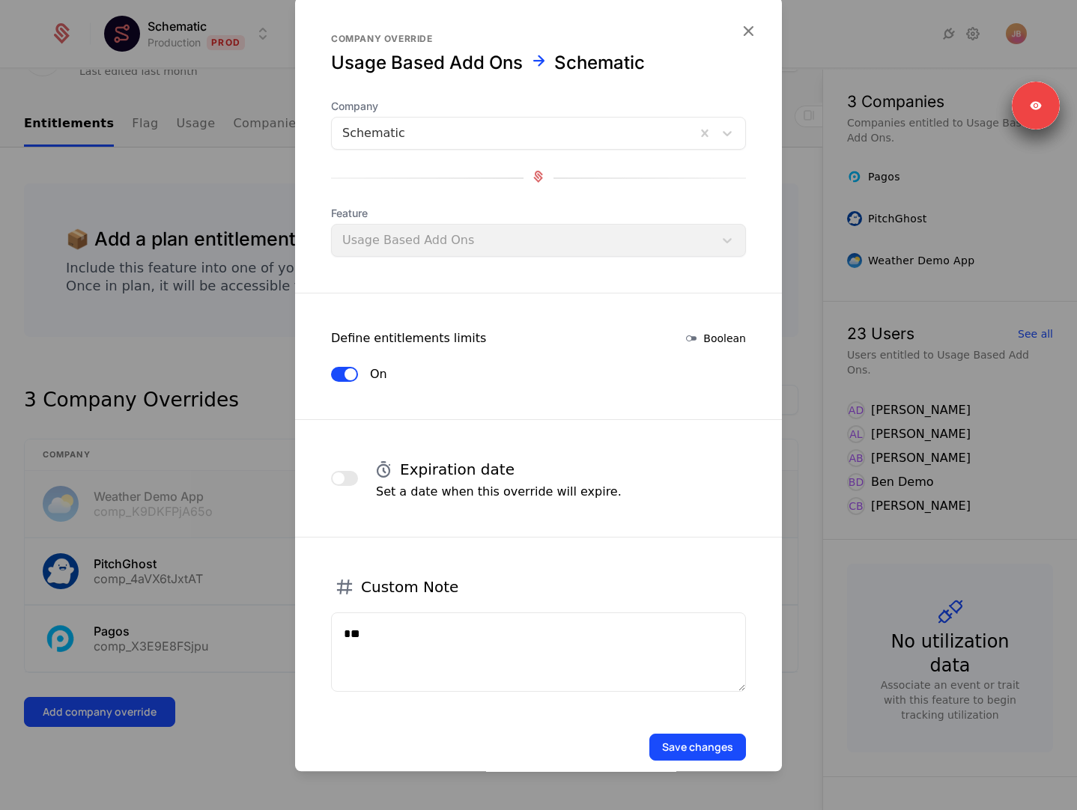
type textarea "*"
type textarea "*******"
click at [667, 741] on button "Save changes" at bounding box center [697, 747] width 97 height 27
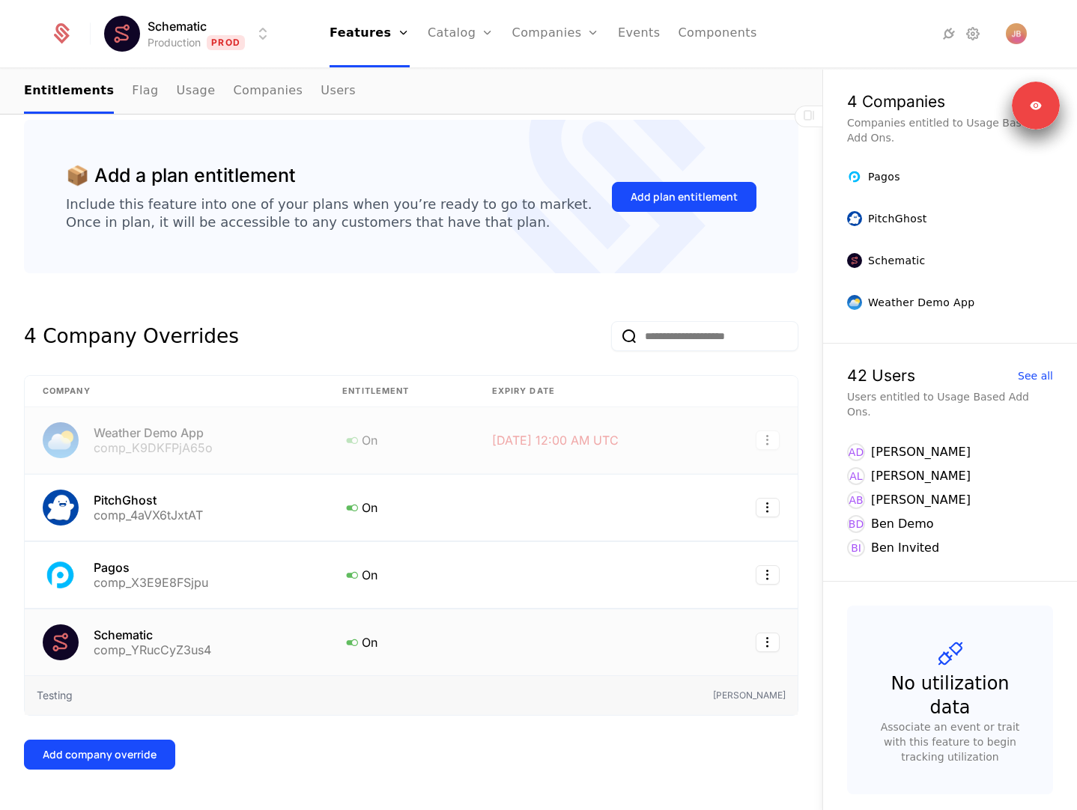
scroll to position [198, 0]
